Goal: Check status: Check status

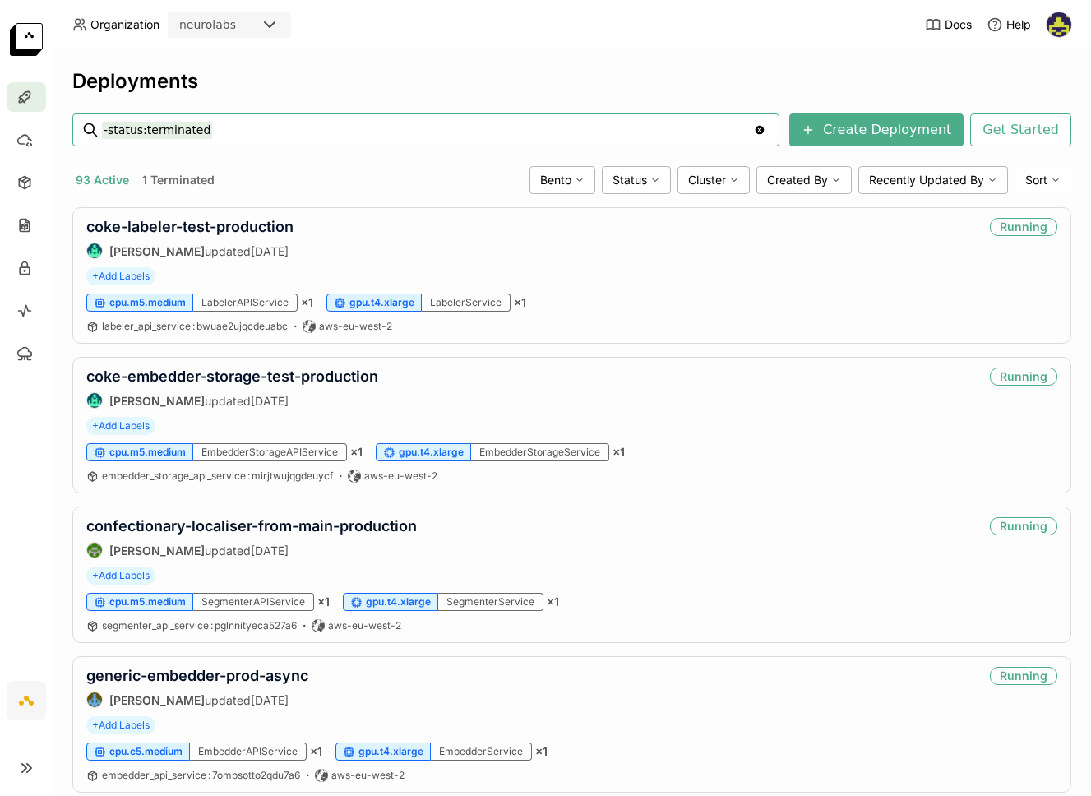
click at [220, 134] on input "-status:terminated" at bounding box center [427, 130] width 651 height 26
click at [211, 137] on input "-status:termina" at bounding box center [427, 130] width 651 height 26
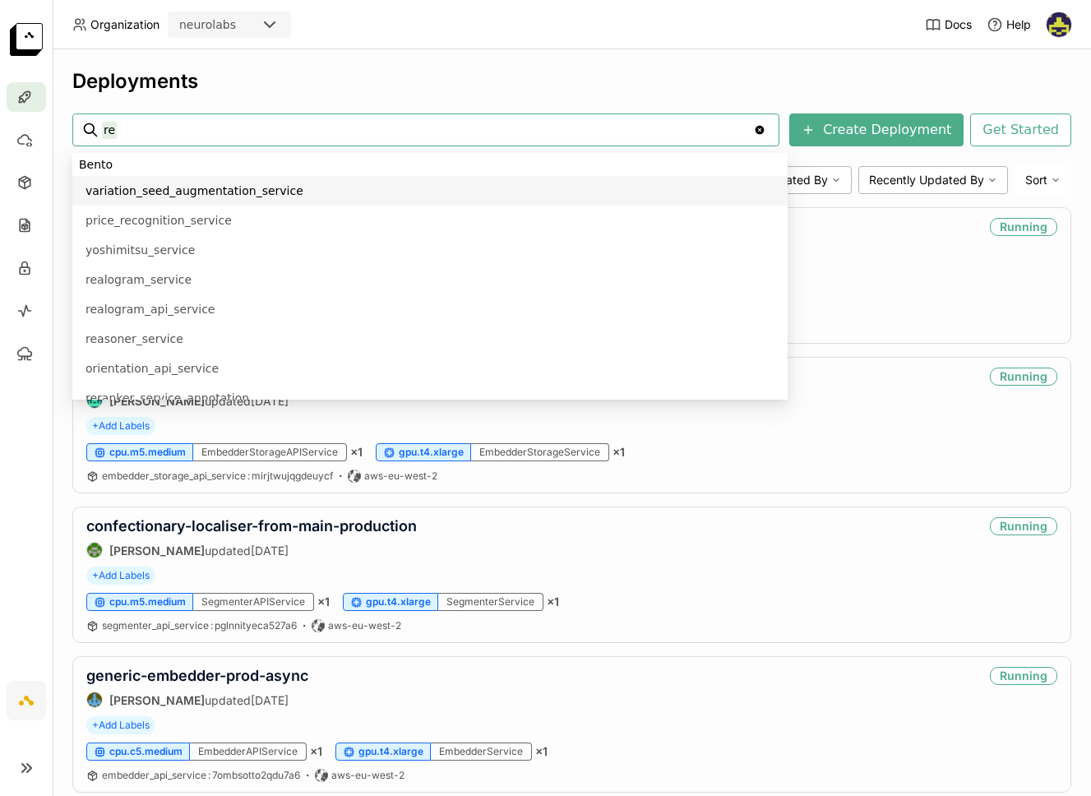
scroll to position [72, 0]
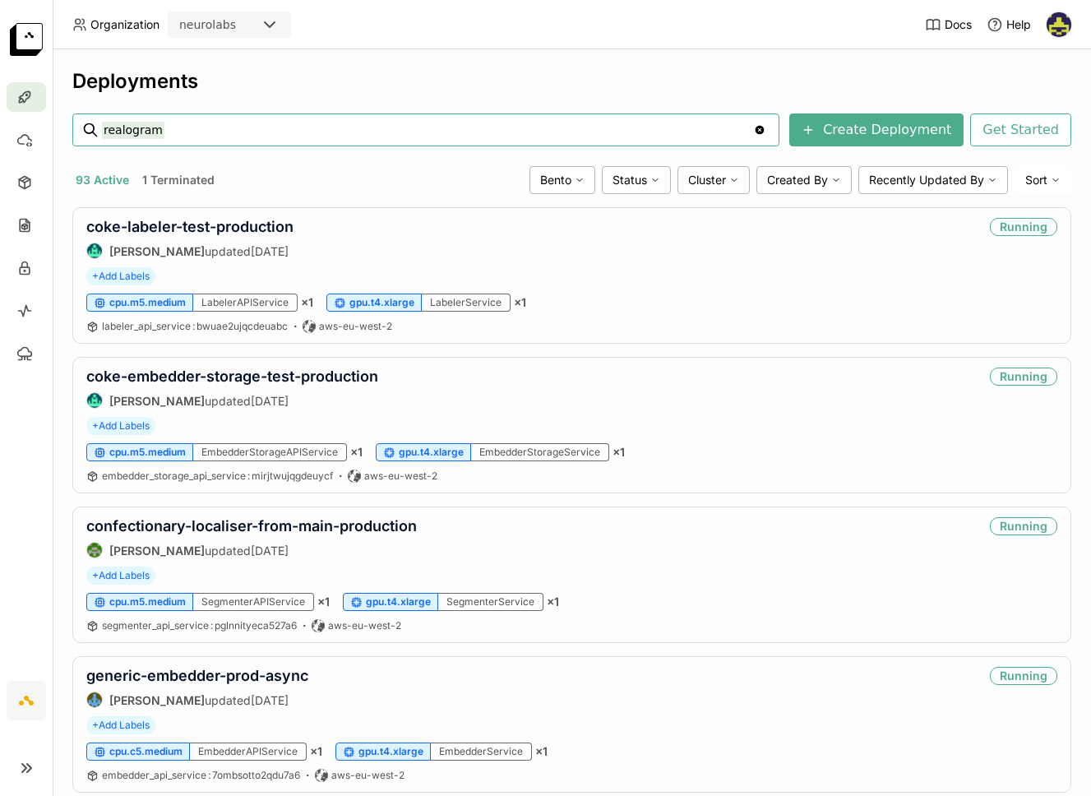
type input "realogram"
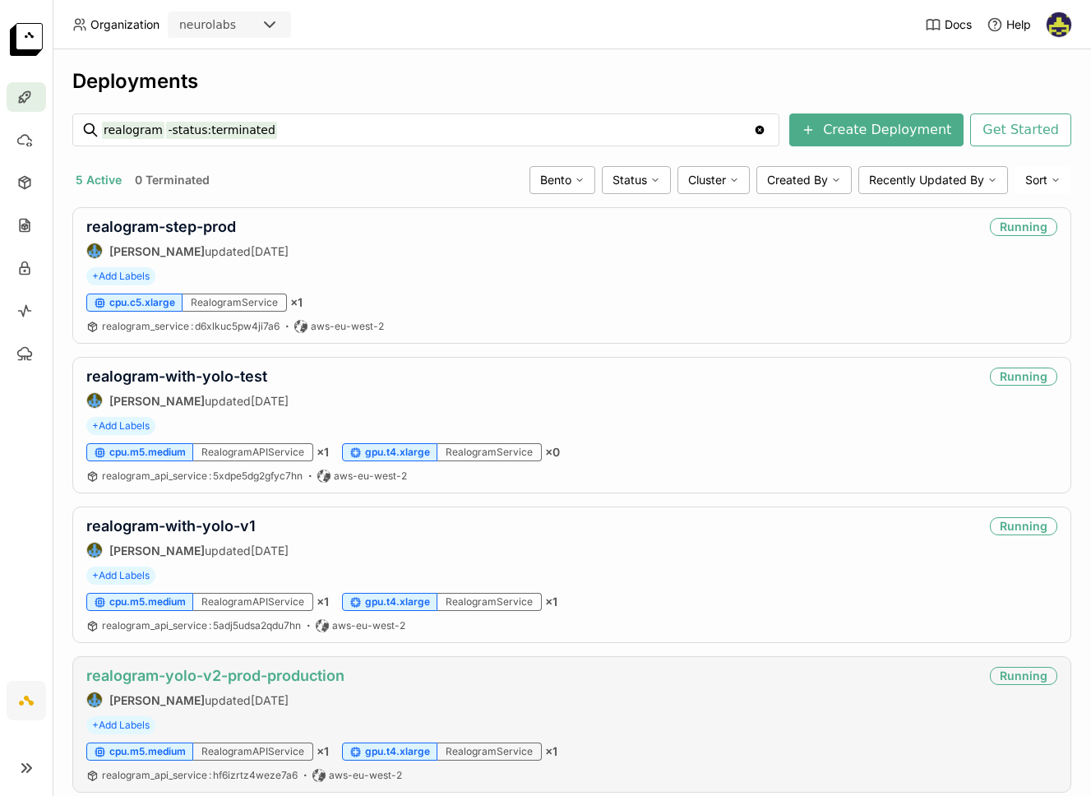
click at [318, 677] on link "realogram-yolo-v2-prod-production" at bounding box center [215, 675] width 258 height 17
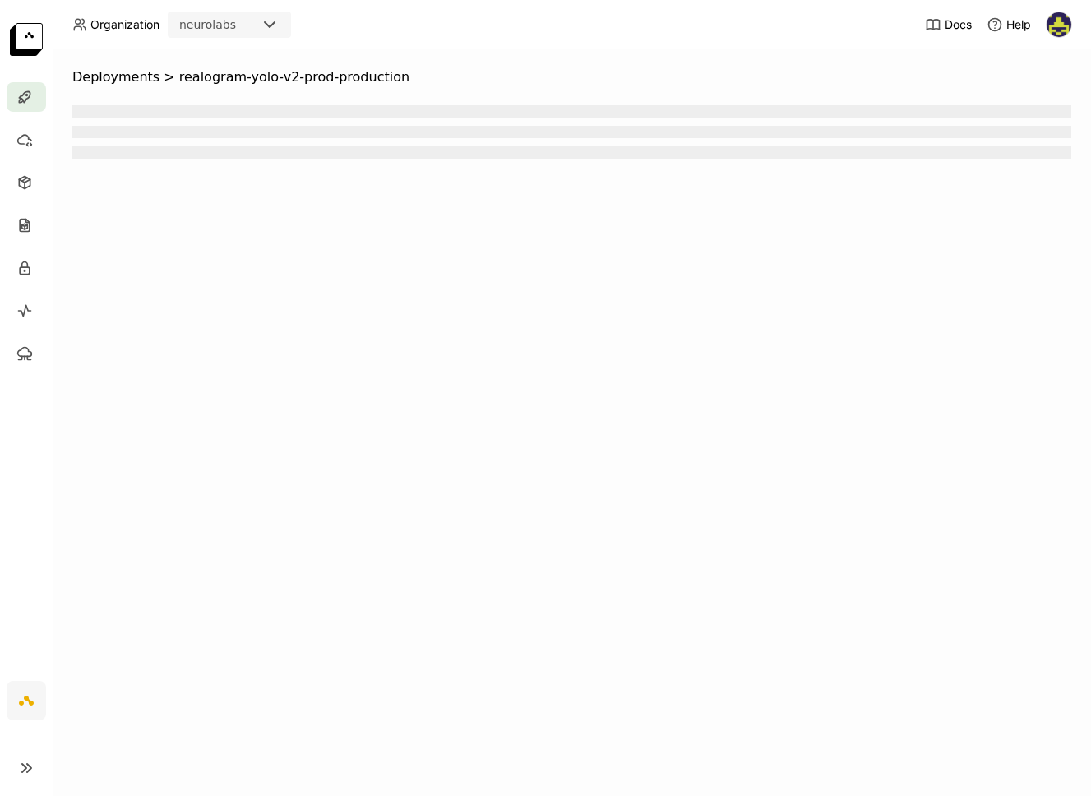
click at [318, 677] on div "Deployments > realogram-yolo-v2-prod-production" at bounding box center [572, 422] width 1039 height 747
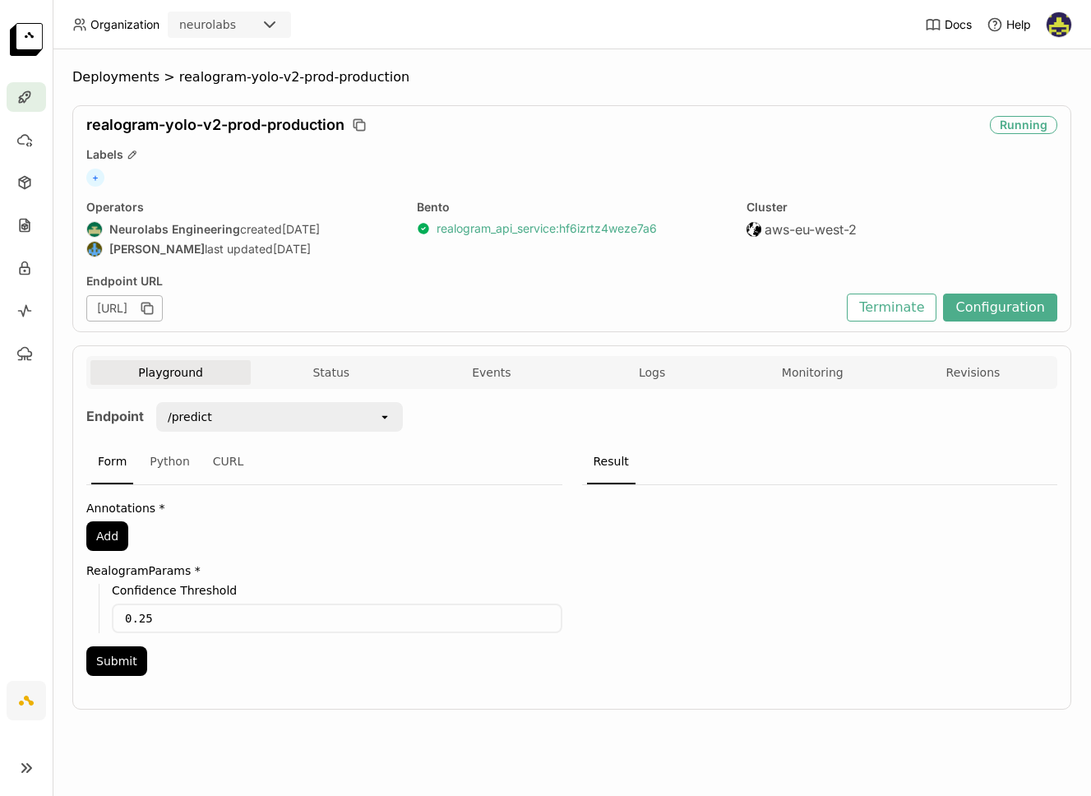
click at [549, 232] on link "realogram_api_service : hf6izrtz4weze7a6" at bounding box center [547, 228] width 220 height 15
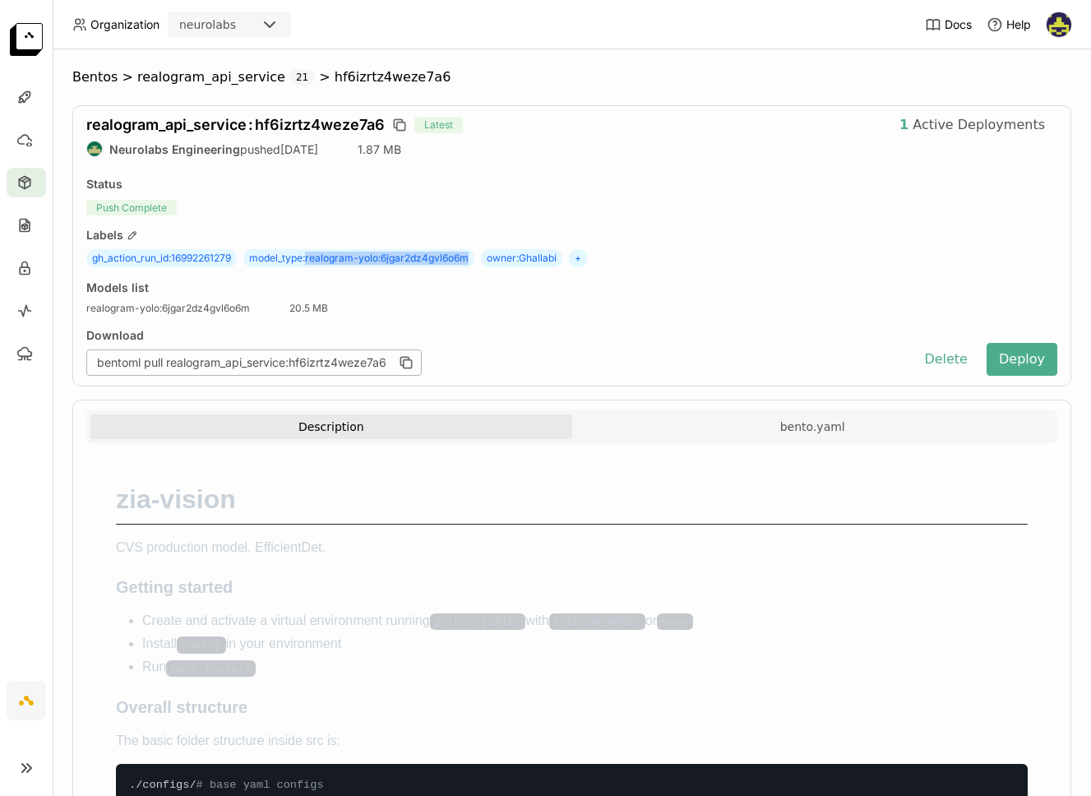
drag, startPoint x: 311, startPoint y: 261, endPoint x: 475, endPoint y: 260, distance: 163.7
click at [475, 260] on span "model_type : realogram-yolo:6jgar2dz4gvl6o6m" at bounding box center [358, 258] width 231 height 18
copy span "realogram-yolo:6jgar2dz4gvl6o6m"
click at [340, 289] on div "Models list realogram-yolo : 6jgar2dz4gvl6o6m 20.5 MB" at bounding box center [571, 297] width 971 height 35
drag, startPoint x: 311, startPoint y: 261, endPoint x: 474, endPoint y: 262, distance: 162.8
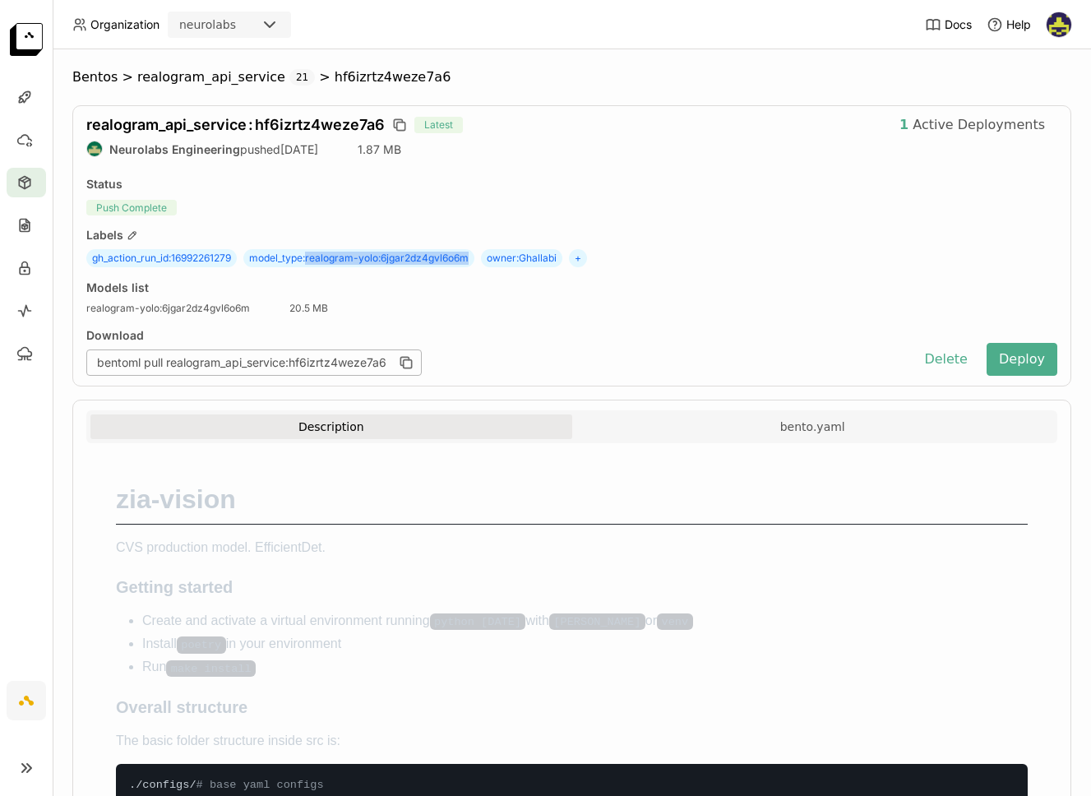
click at [475, 262] on span "model_type : realogram-yolo:6jgar2dz4gvl6o6m" at bounding box center [358, 258] width 231 height 18
copy span "realogram-yolo:6jgar2dz4gvl6o6m"
click at [178, 75] on span "realogram_api_service" at bounding box center [211, 77] width 148 height 16
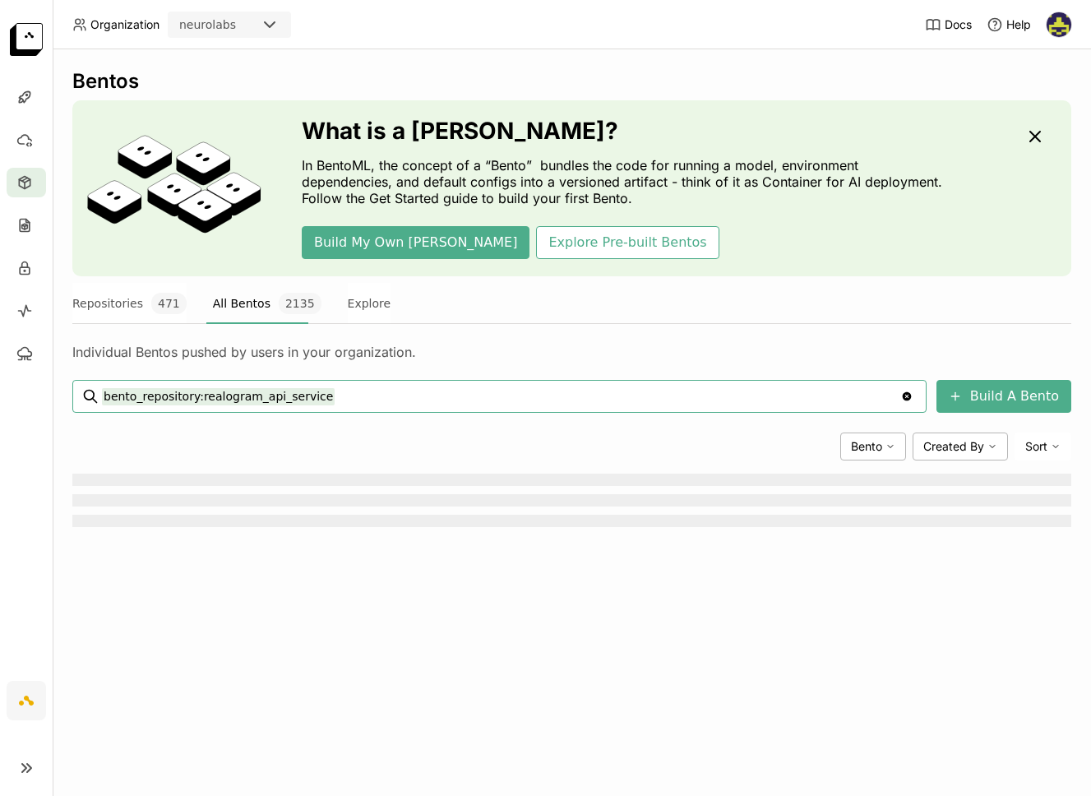
click at [147, 30] on span "Organization" at bounding box center [124, 24] width 69 height 15
click at [140, 314] on button "Repositories 471" at bounding box center [129, 303] width 114 height 41
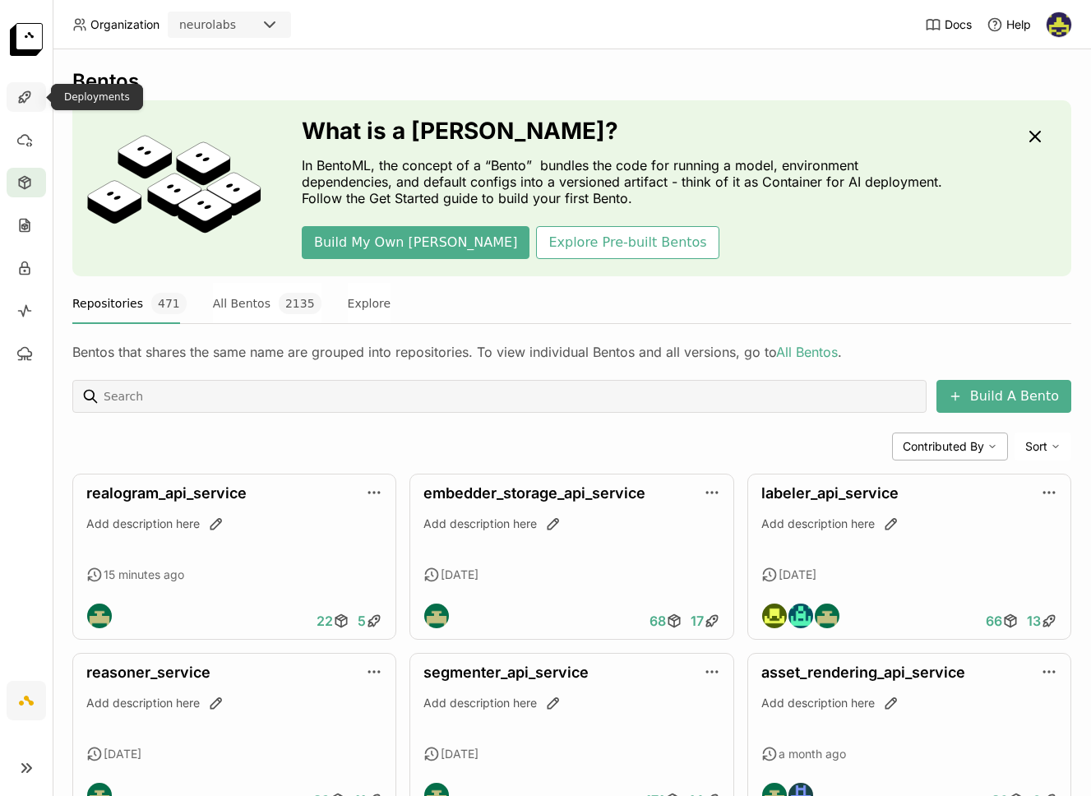
click at [34, 94] on div at bounding box center [26, 97] width 39 height 30
